Goal: Task Accomplishment & Management: Manage account settings

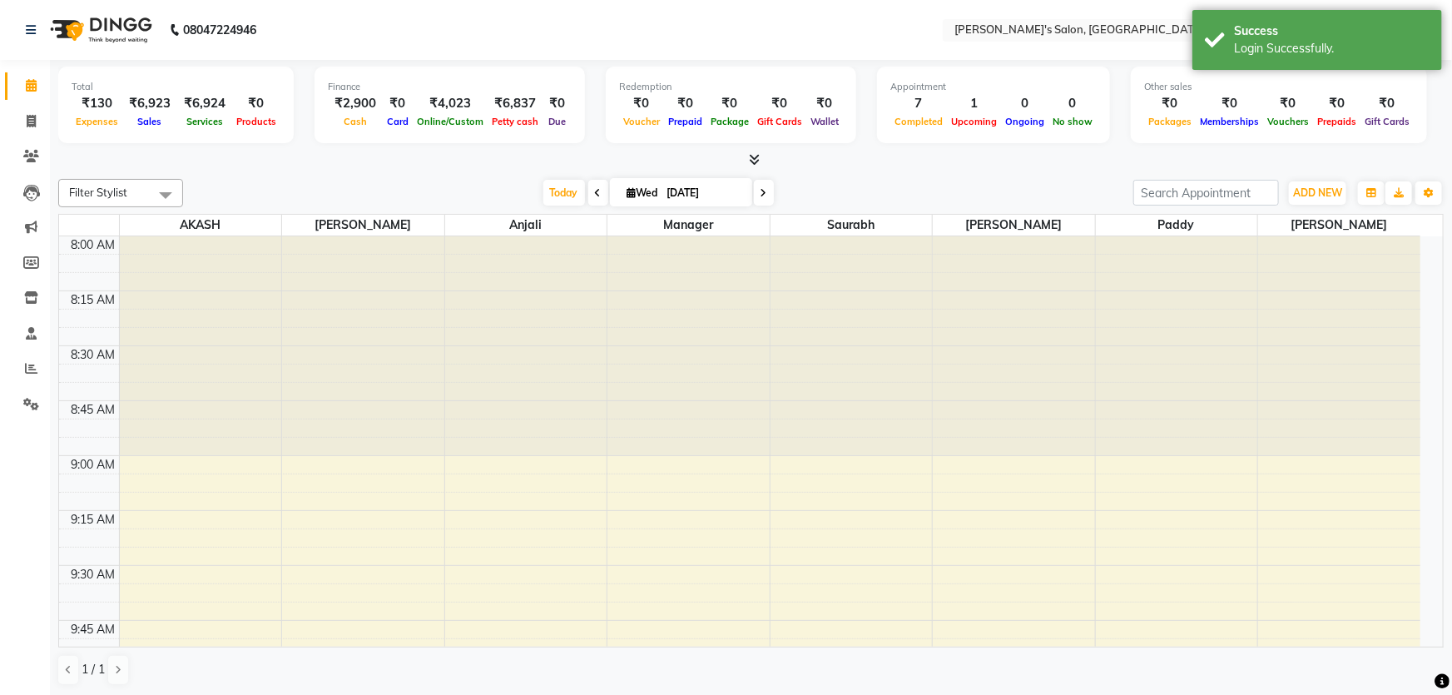
select select "en"
click at [25, 153] on icon at bounding box center [31, 156] width 16 height 12
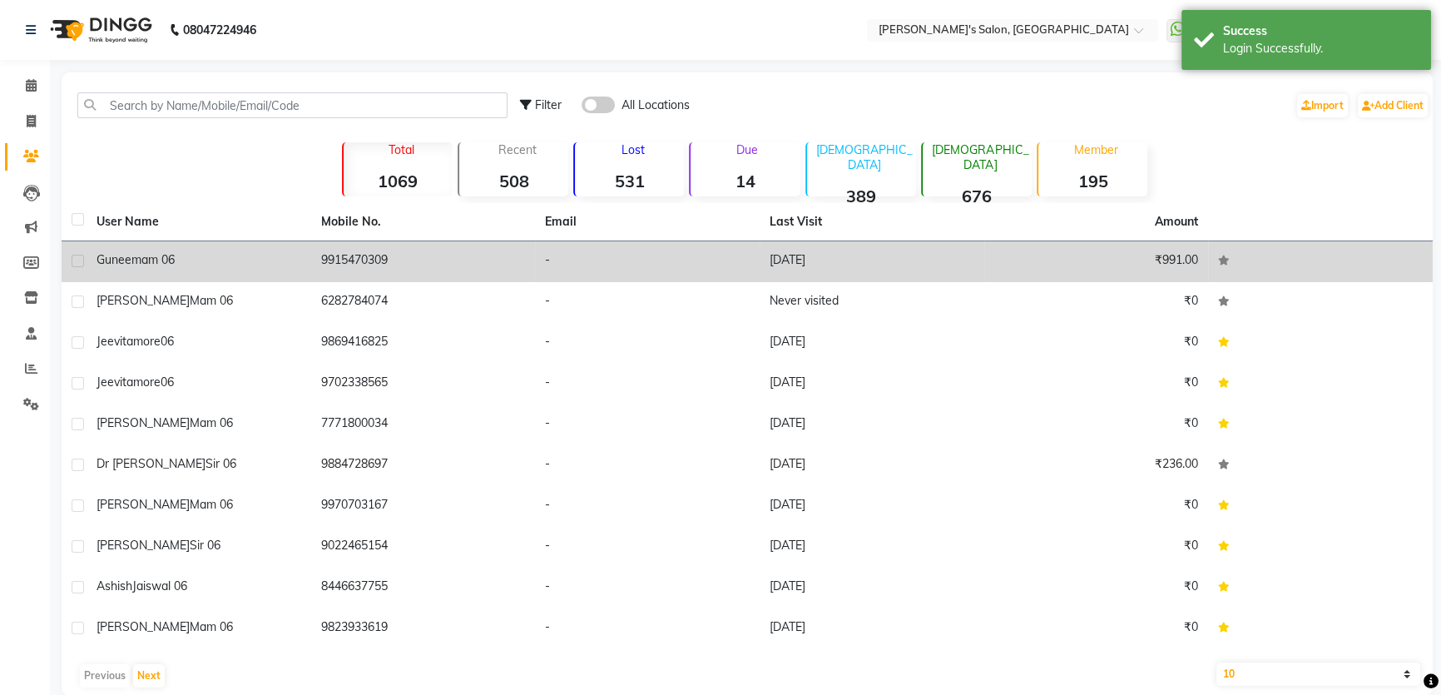
click at [359, 263] on td "9915470309" at bounding box center [423, 261] width 225 height 41
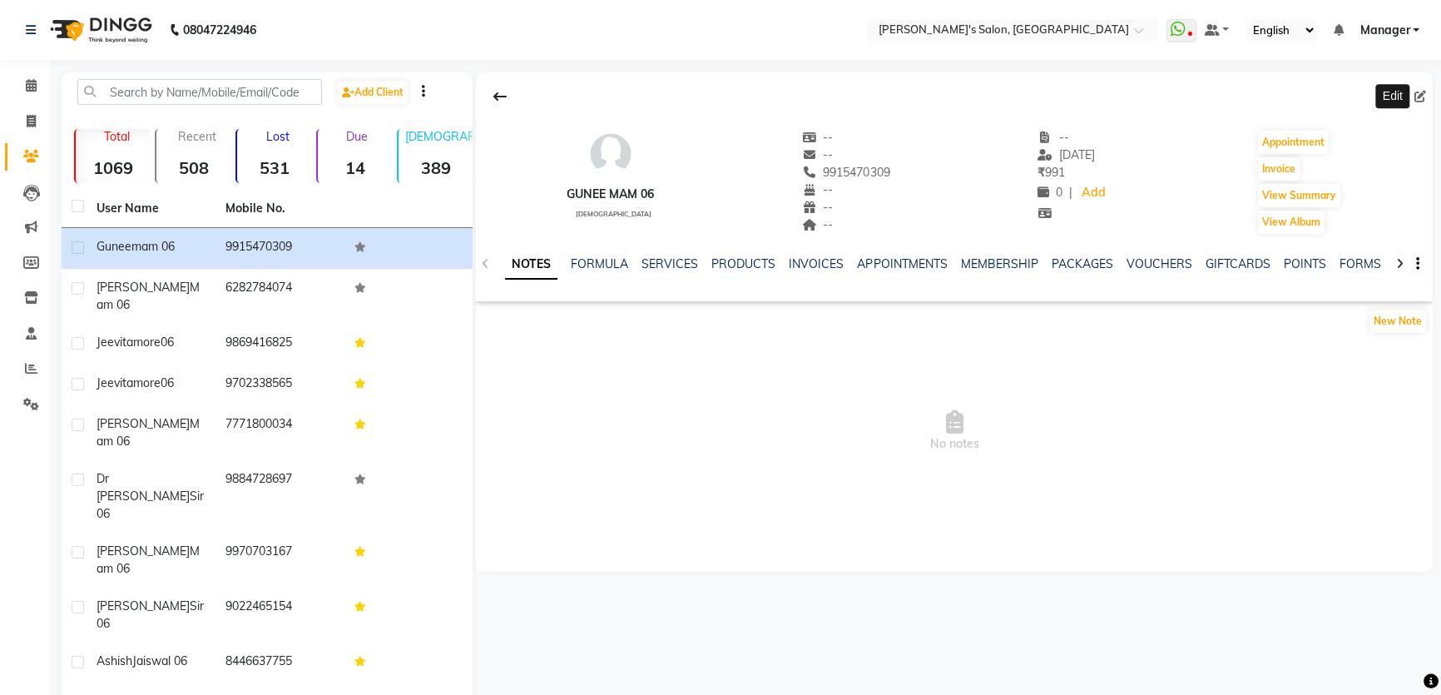
click at [1417, 101] on icon at bounding box center [1420, 97] width 12 height 12
select select "22"
select select "[DEMOGRAPHIC_DATA]"
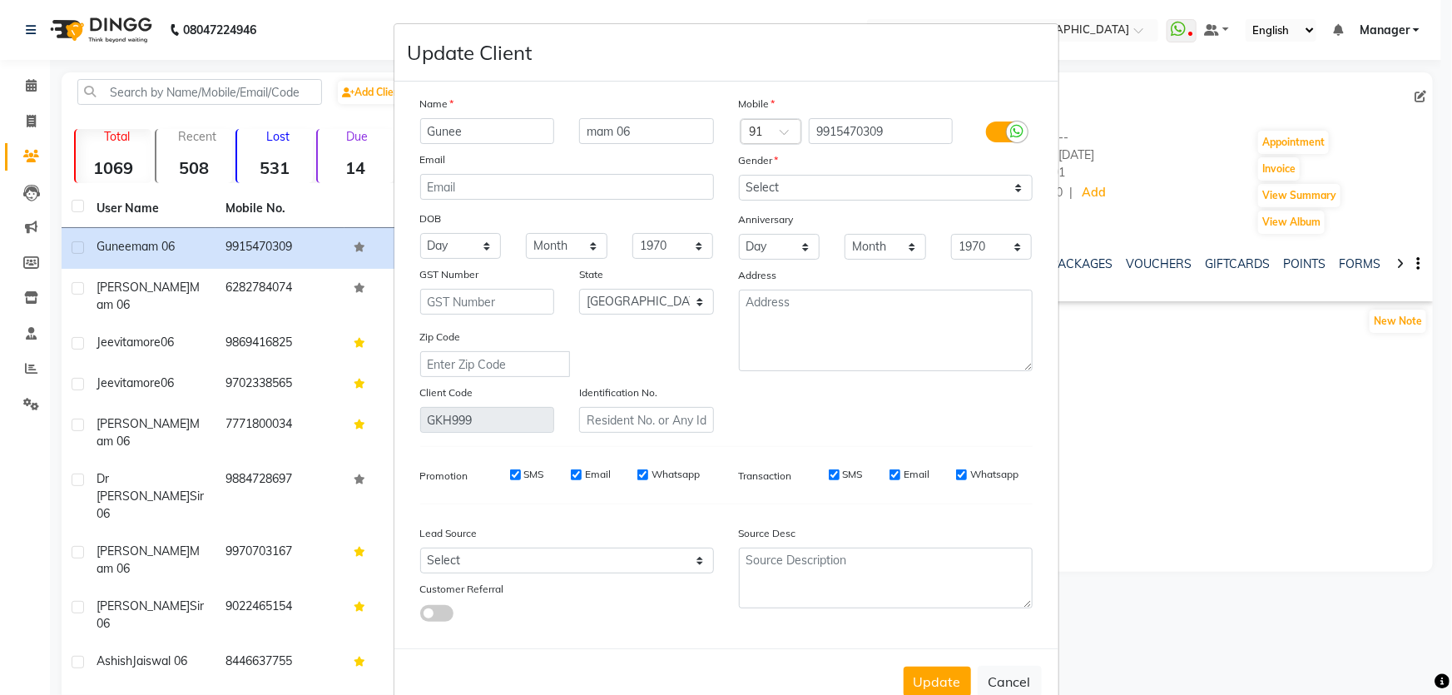
click at [487, 171] on div "Email" at bounding box center [567, 162] width 319 height 23
click at [478, 177] on input "email" at bounding box center [567, 187] width 294 height 26
paste input "[EMAIL_ADDRESS][DOMAIN_NAME]"
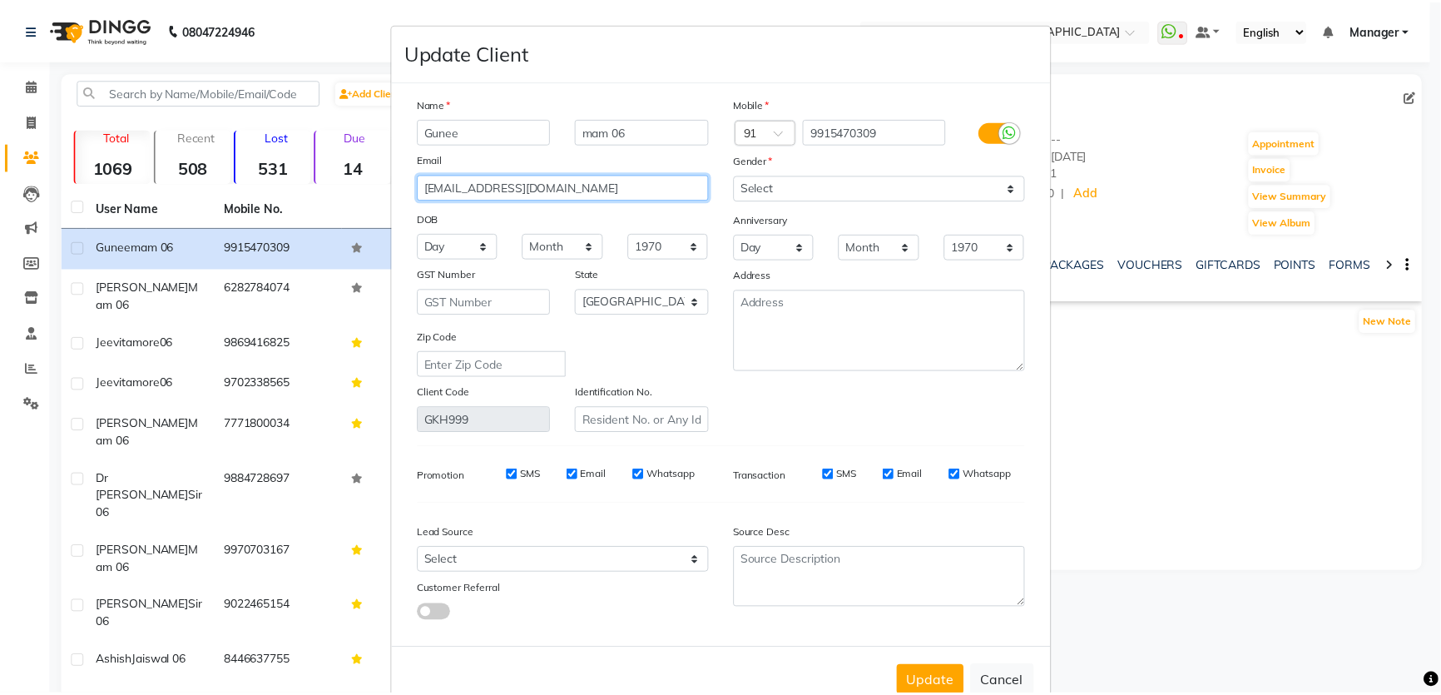
scroll to position [48, 0]
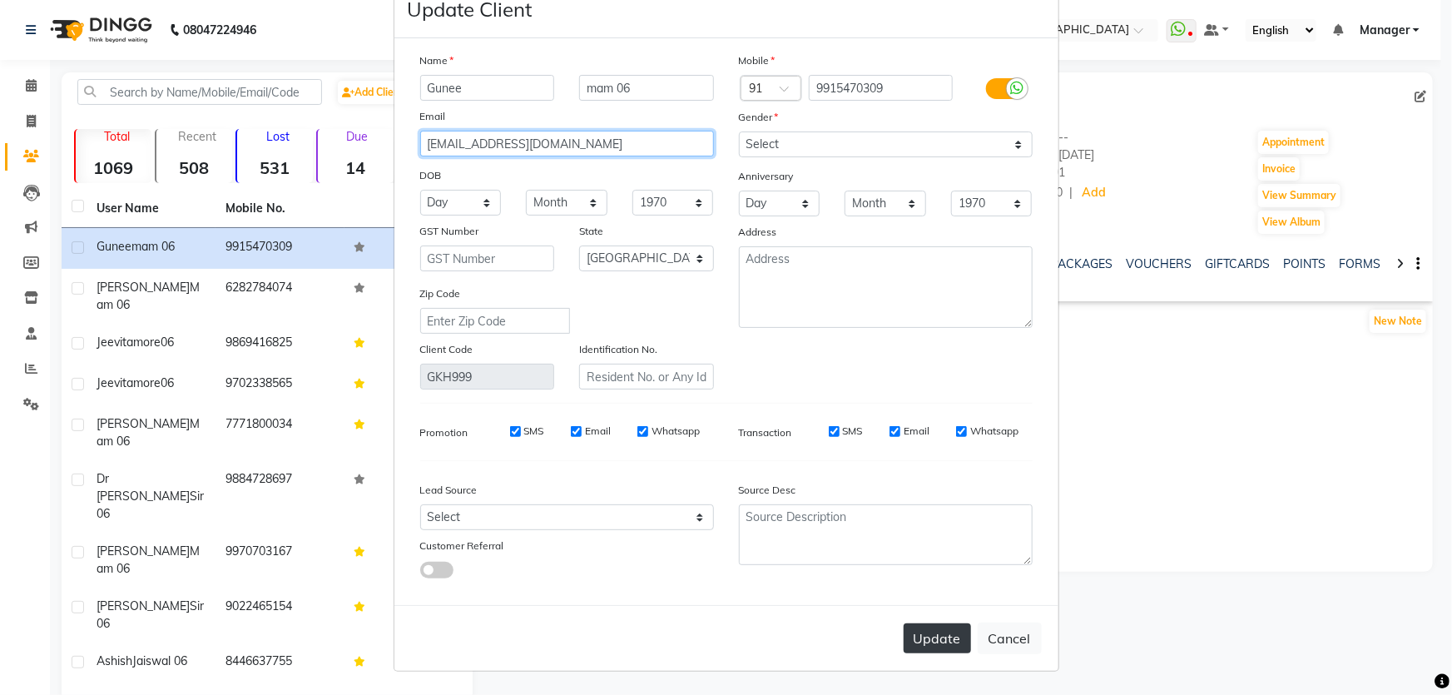
type input "[EMAIL_ADDRESS][DOMAIN_NAME]"
click at [933, 646] on button "Update" at bounding box center [936, 638] width 67 height 30
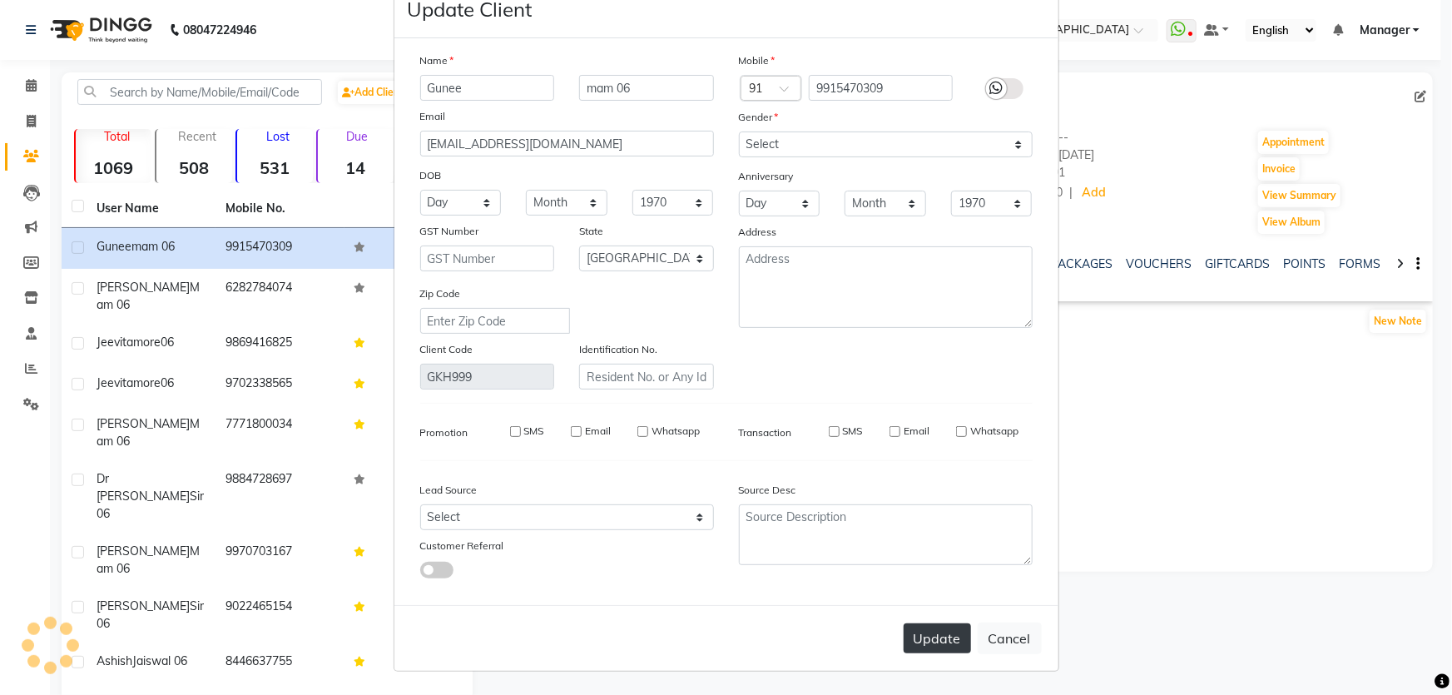
select select
select select "null"
select select
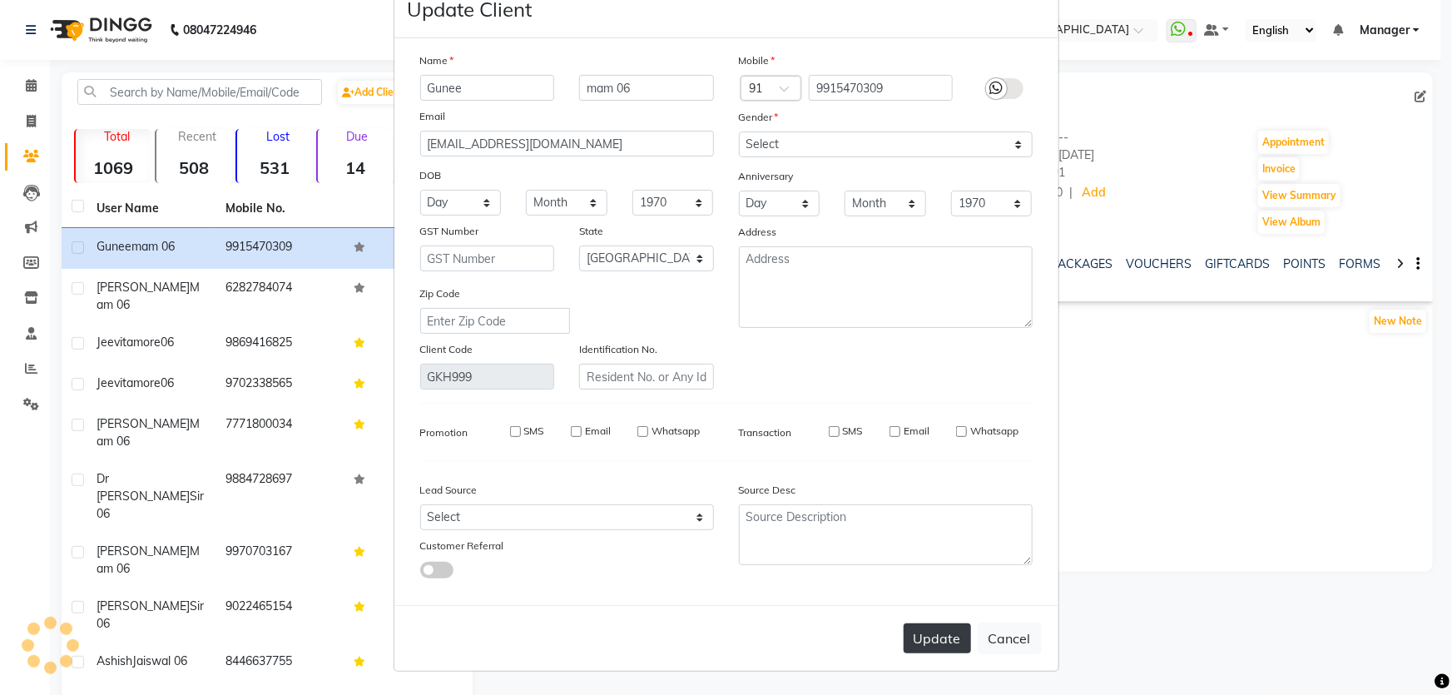
select select
checkbox input "false"
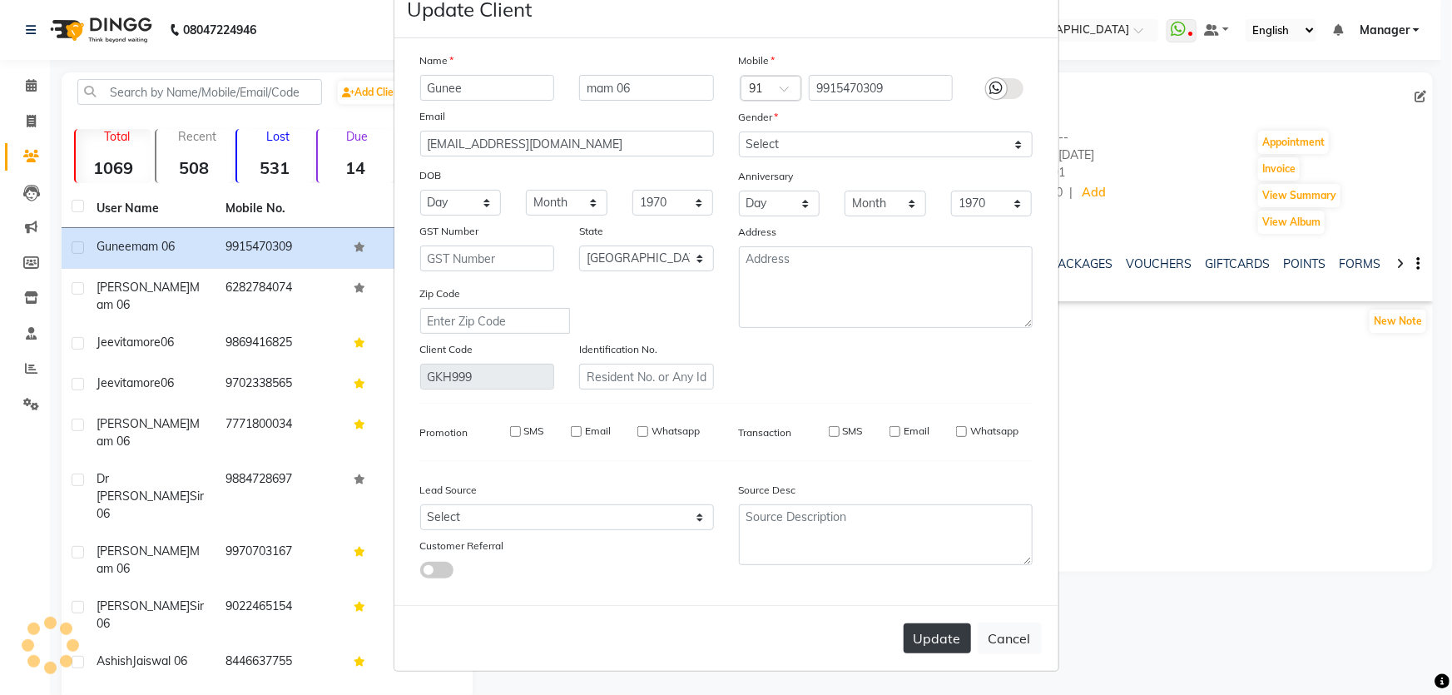
checkbox input "false"
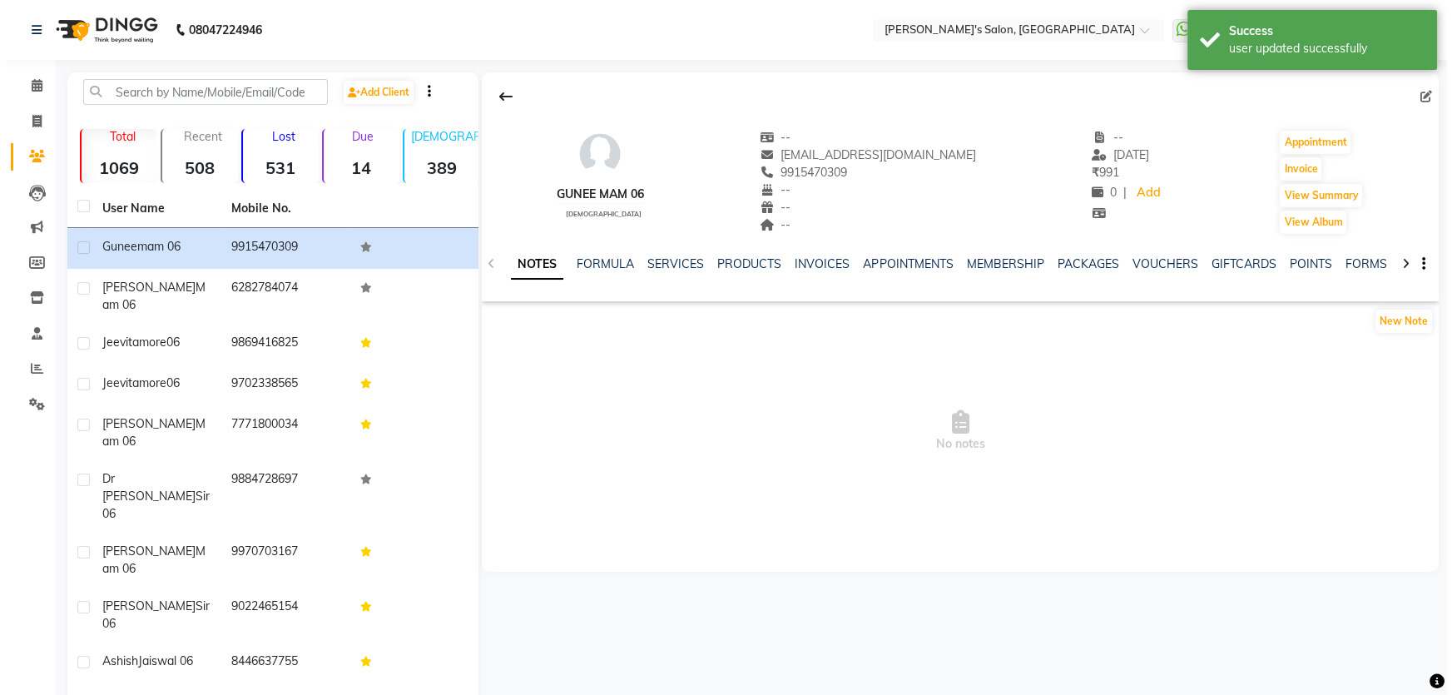
scroll to position [12, 0]
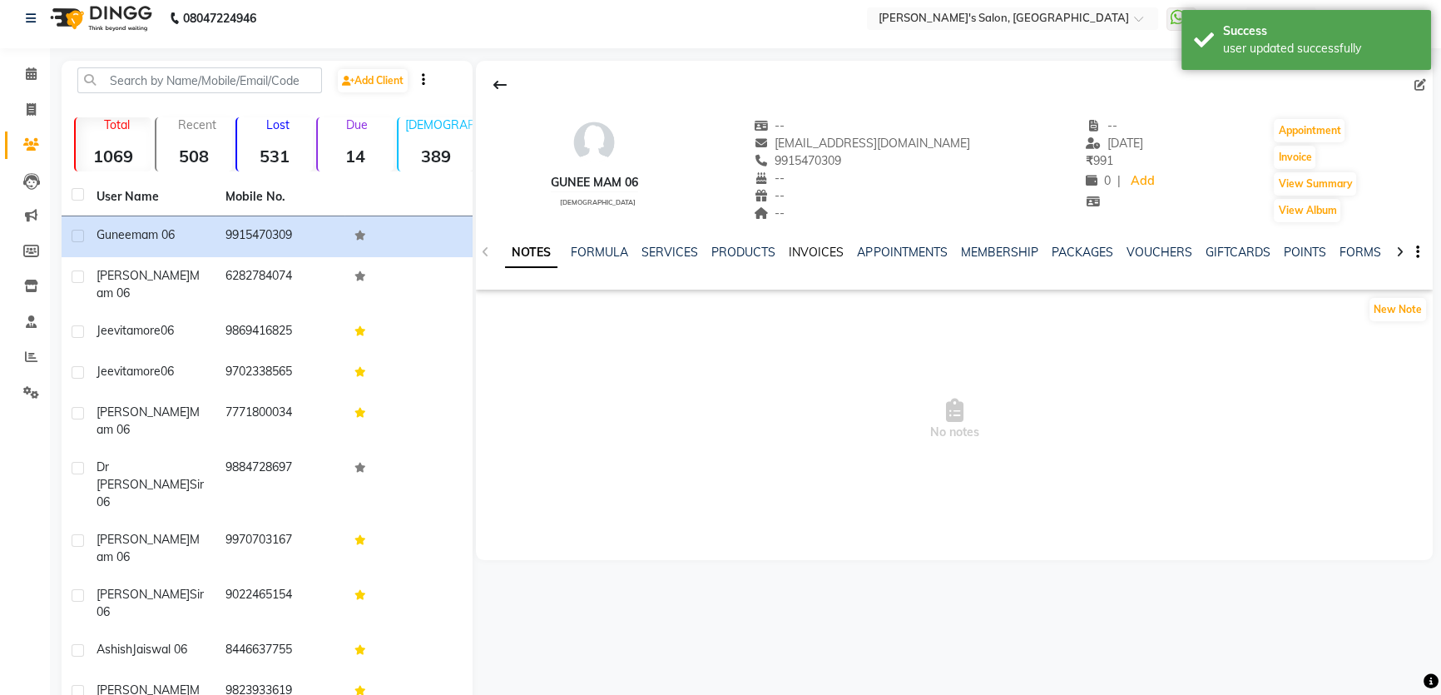
click at [822, 250] on link "INVOICES" at bounding box center [816, 252] width 55 height 15
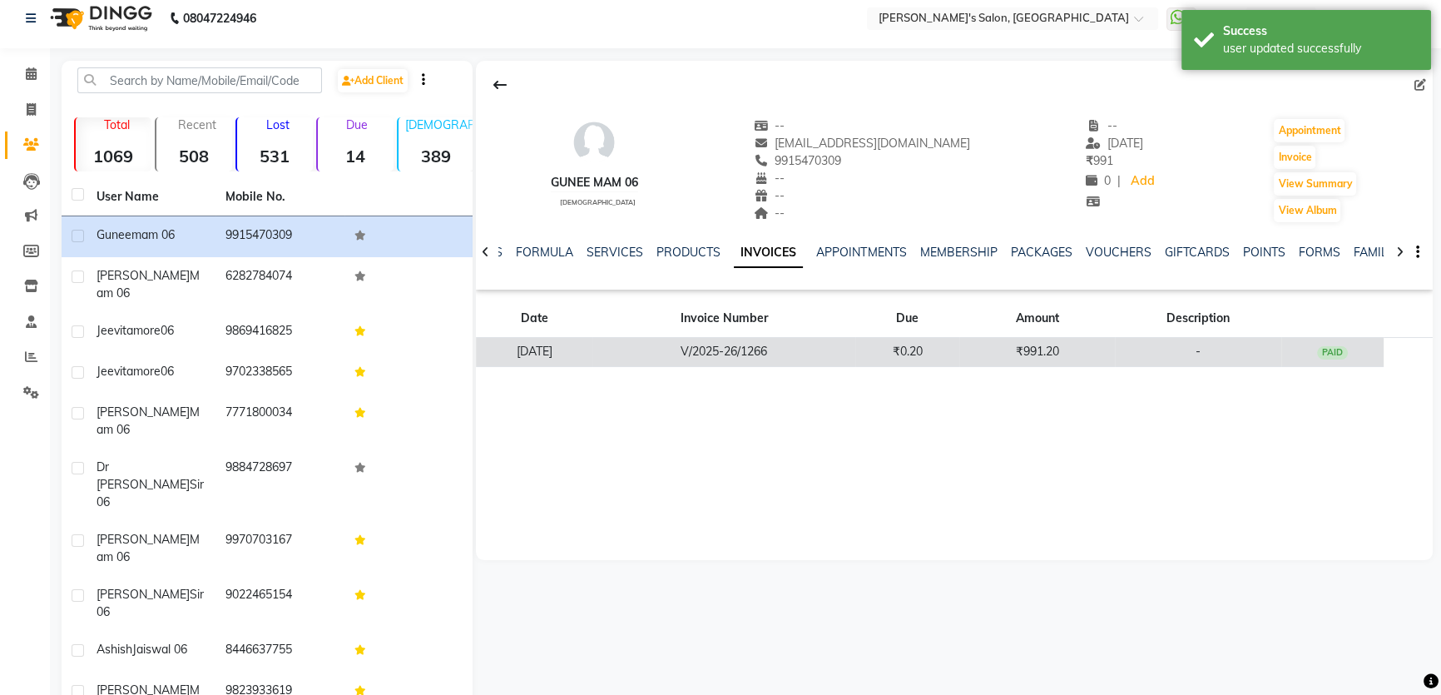
click at [1039, 349] on td "₹991.20" at bounding box center [1036, 352] width 155 height 29
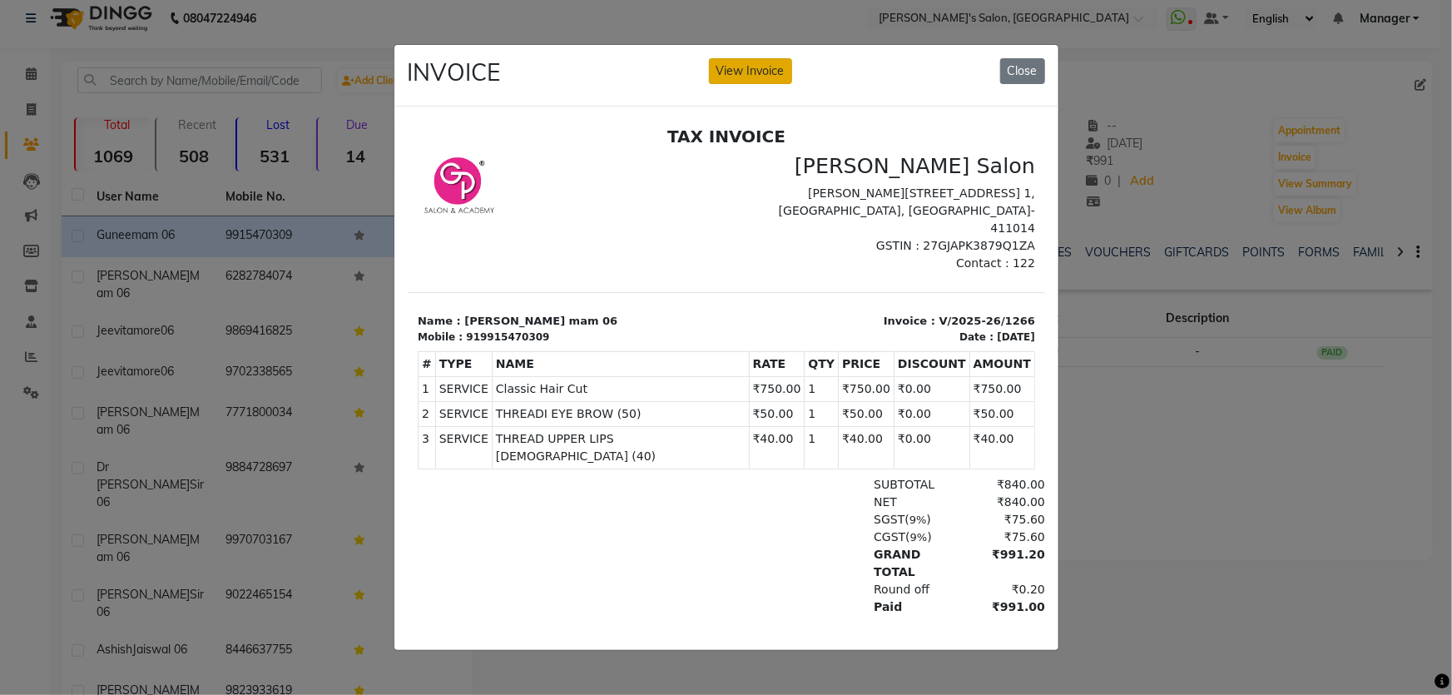
click at [744, 68] on button "View Invoice" at bounding box center [750, 71] width 83 height 26
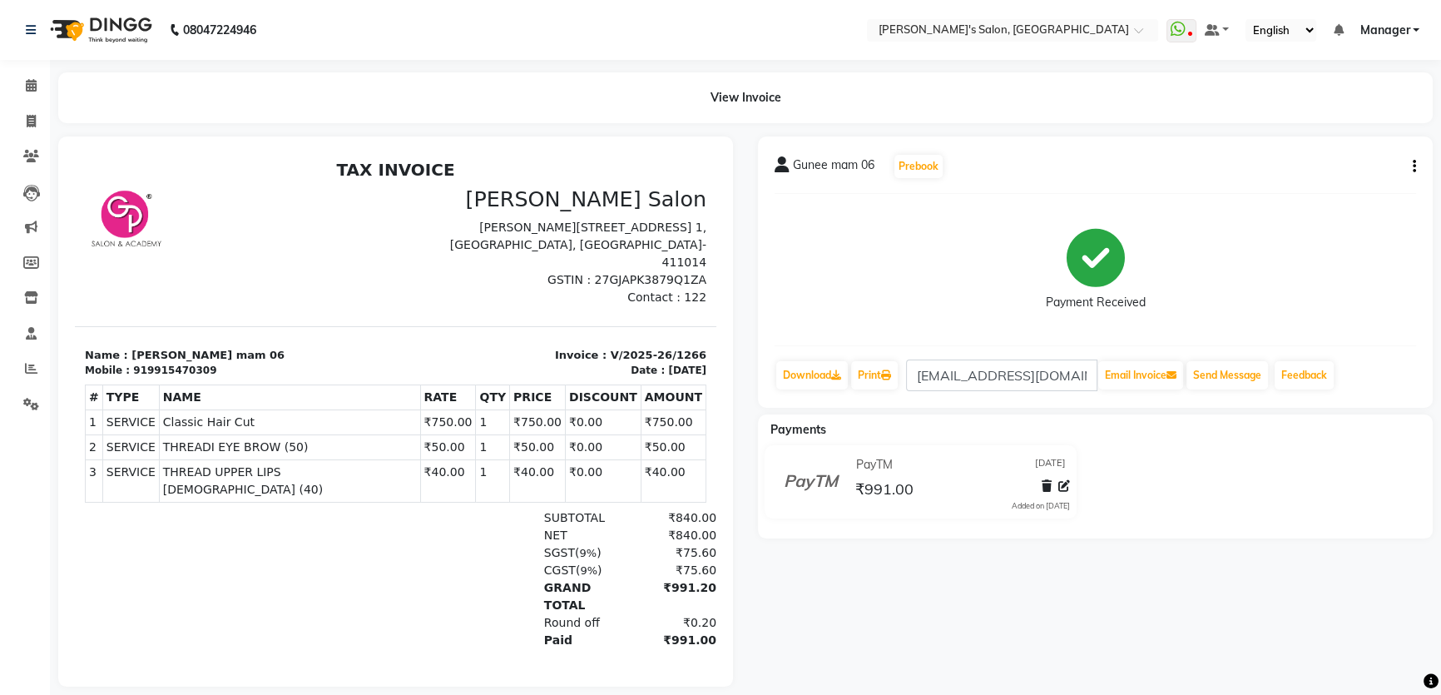
scroll to position [27, 0]
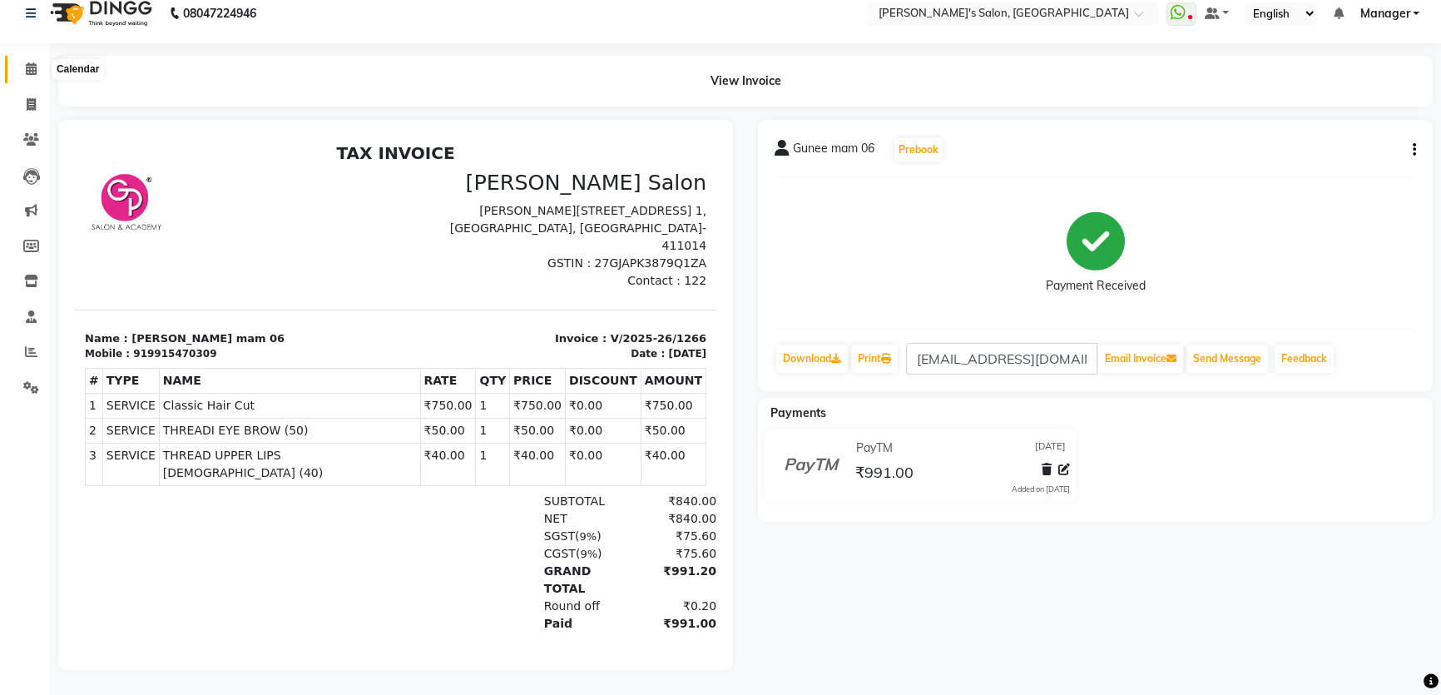
click at [31, 62] on icon at bounding box center [31, 68] width 11 height 12
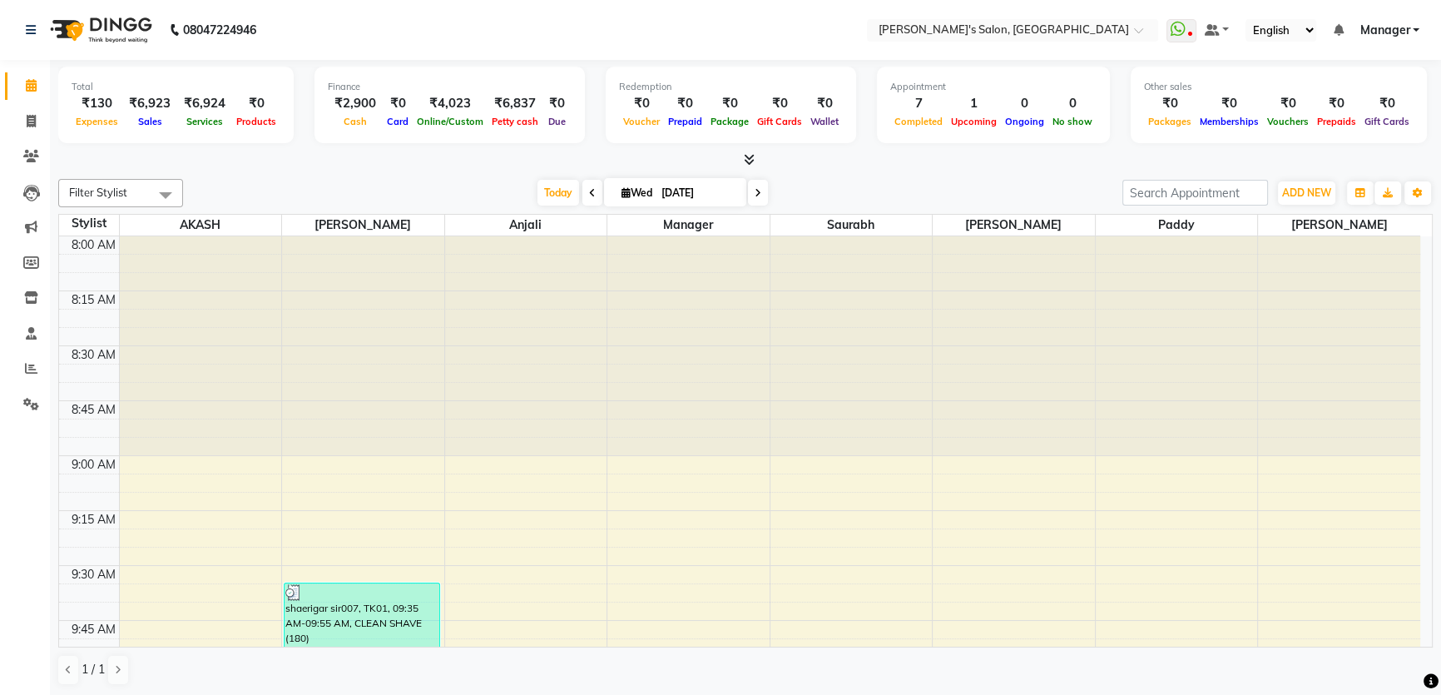
click at [748, 161] on icon at bounding box center [749, 159] width 11 height 12
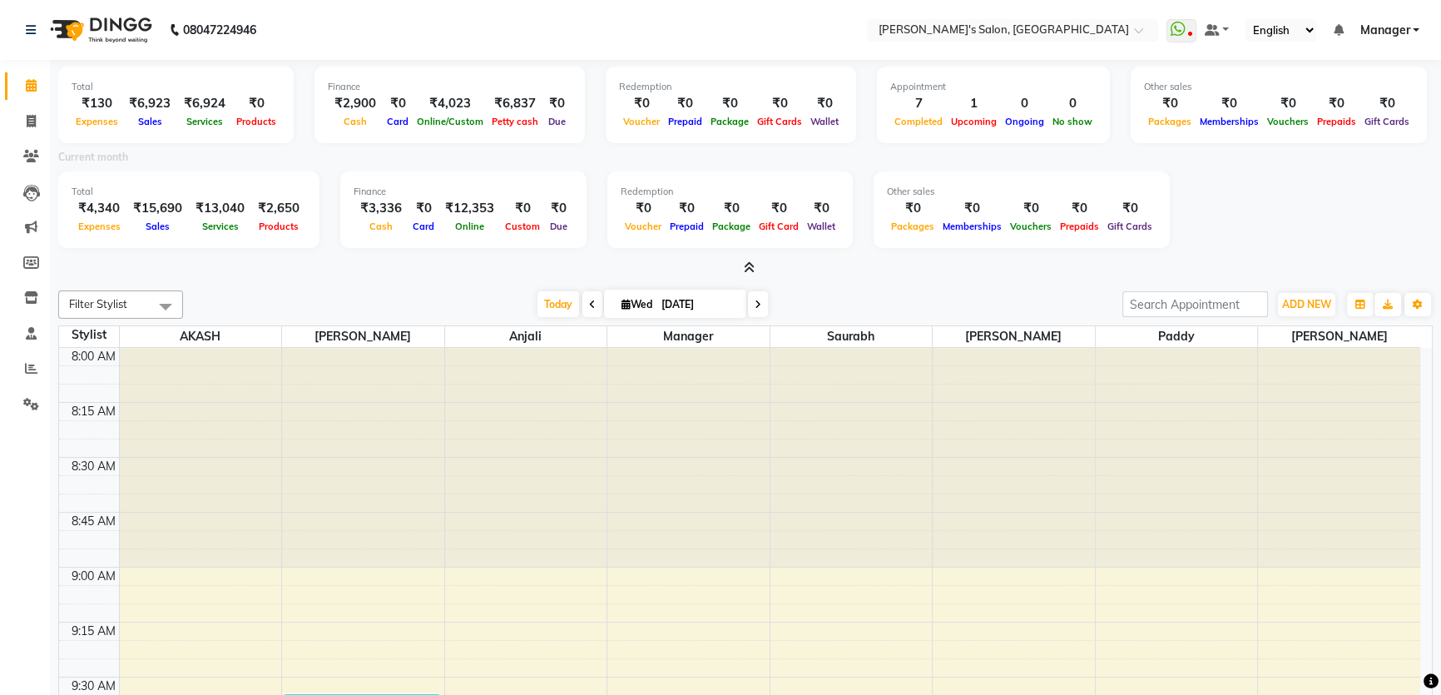
click at [751, 262] on icon at bounding box center [749, 267] width 11 height 12
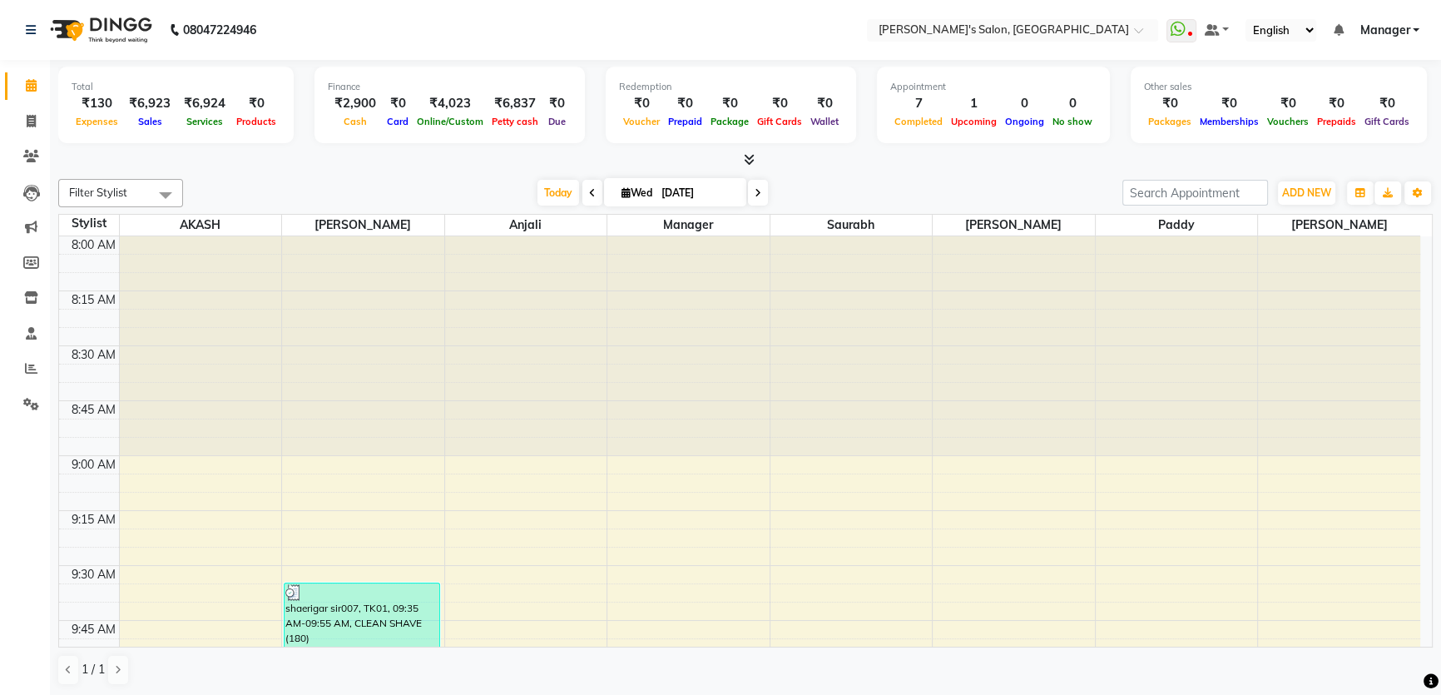
click at [1405, 24] on span "Manager" at bounding box center [1384, 30] width 50 height 17
